Goal: Information Seeking & Learning: Learn about a topic

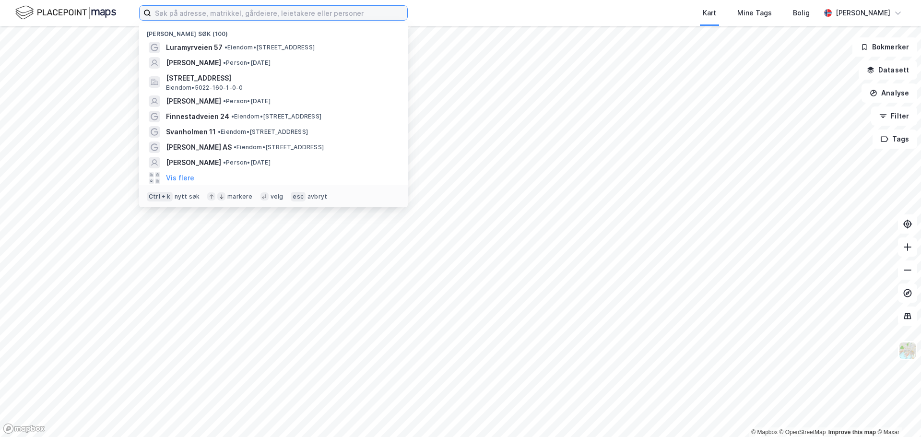
click at [228, 15] on input at bounding box center [279, 13] width 256 height 14
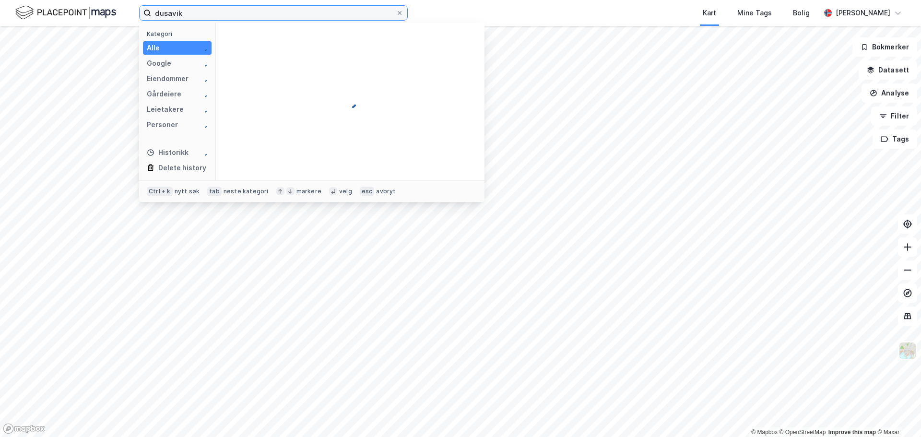
type input "dusavik"
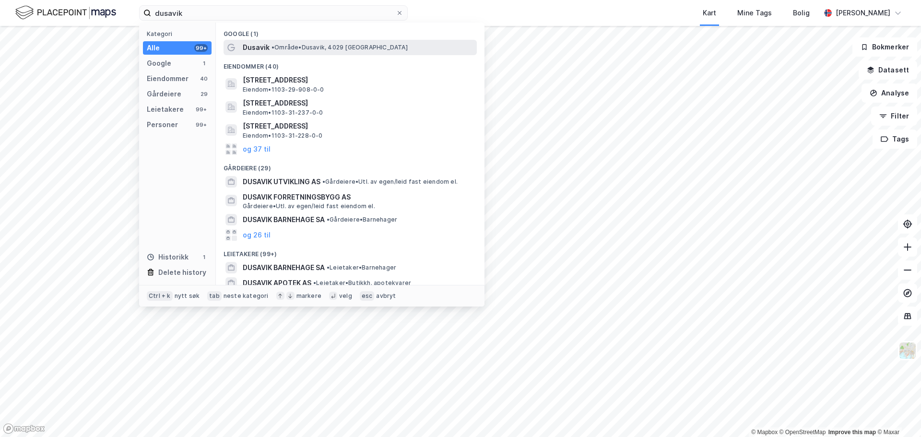
click at [274, 48] on span "•" at bounding box center [273, 47] width 3 height 7
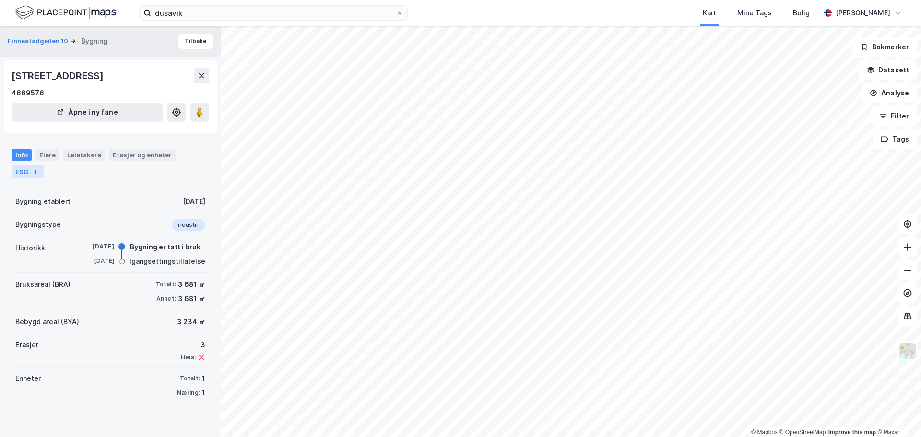
click at [22, 170] on div "ESG 1" at bounding box center [28, 171] width 32 height 13
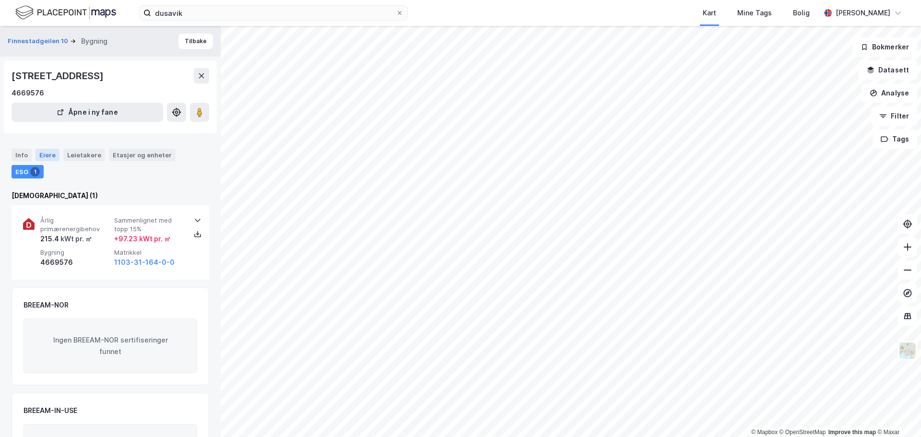
click at [47, 157] on div "Eiere" at bounding box center [47, 155] width 24 height 12
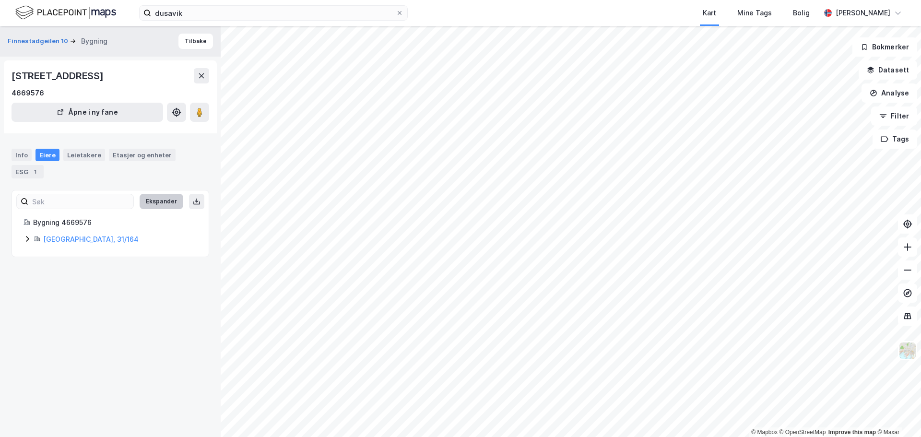
click at [150, 204] on button "Ekspander" at bounding box center [162, 201] width 44 height 15
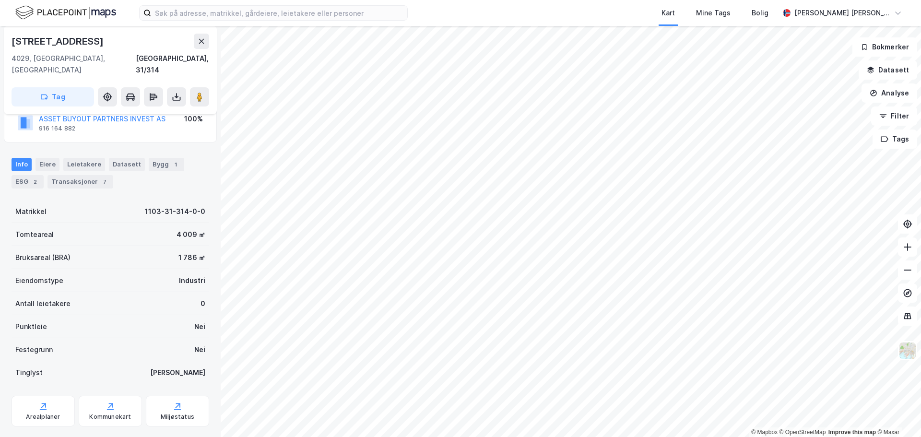
scroll to position [66, 0]
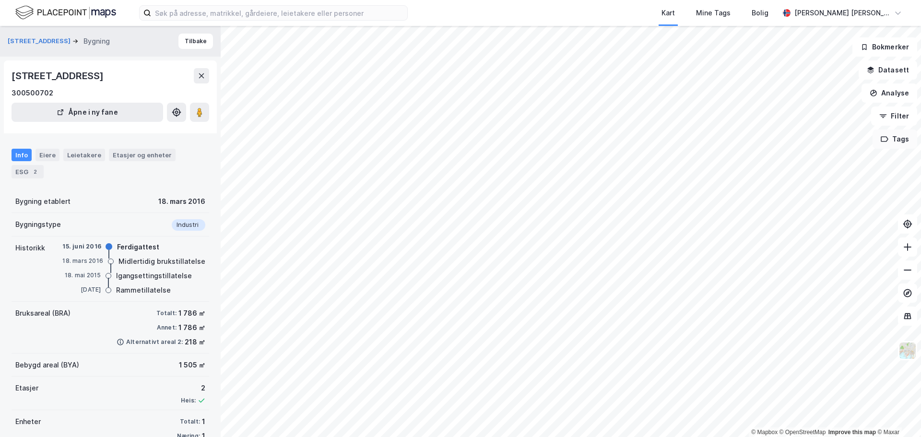
scroll to position [22, 0]
